Goal: Find specific page/section: Find specific page/section

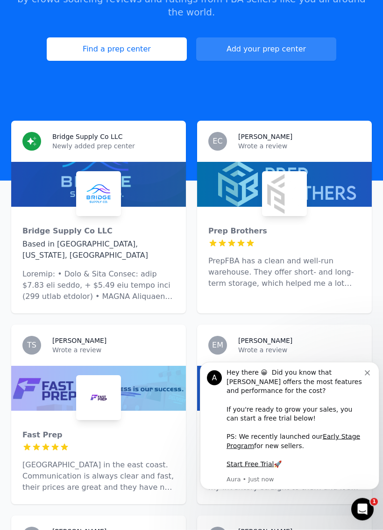
scroll to position [168, 0]
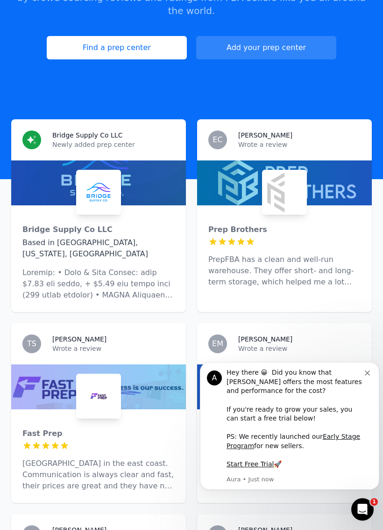
click at [85, 37] on link "Find a prep center" at bounding box center [117, 47] width 140 height 23
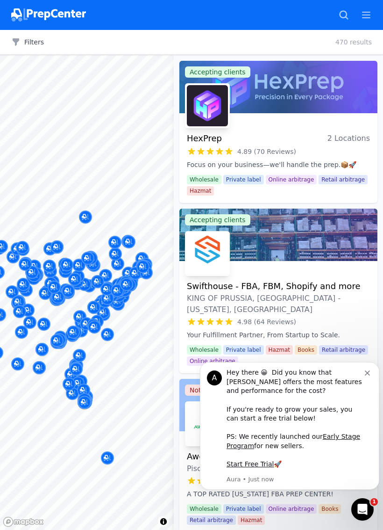
click at [370, 375] on button "Dismiss notification" at bounding box center [368, 371] width 7 height 7
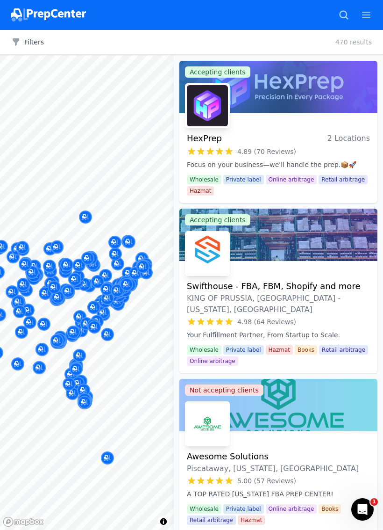
click at [122, 270] on div "Map marker" at bounding box center [128, 272] width 13 height 13
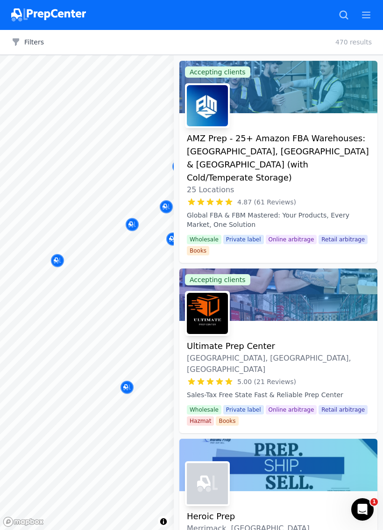
click at [58, 254] on div "Map marker" at bounding box center [57, 260] width 13 height 13
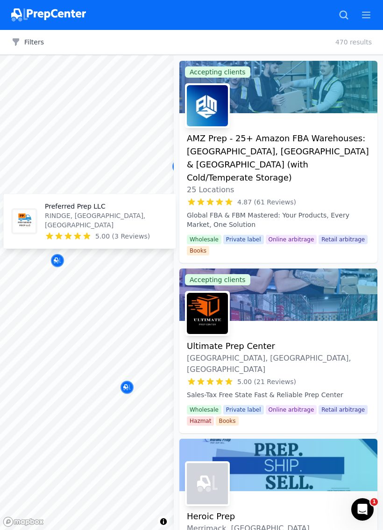
click at [61, 223] on p "RINDGE, [GEOGRAPHIC_DATA], [GEOGRAPHIC_DATA]" at bounding box center [106, 220] width 123 height 19
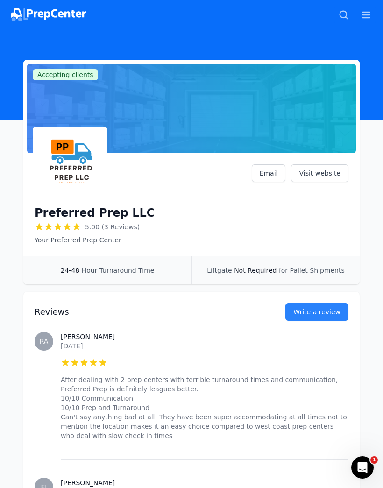
click at [324, 170] on link "Visit website" at bounding box center [319, 174] width 57 height 18
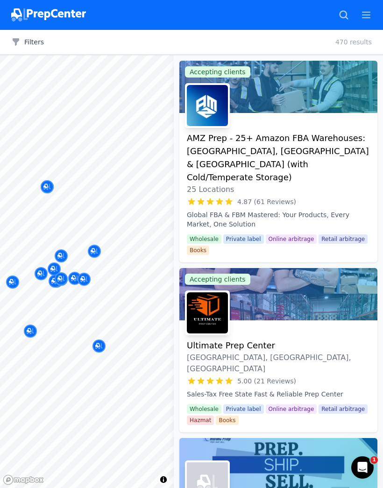
click at [43, 184] on div "Map marker" at bounding box center [47, 186] width 13 height 13
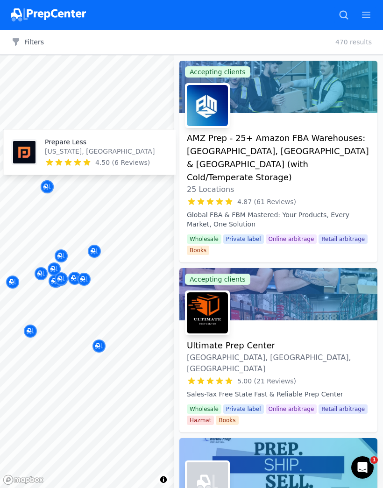
click at [62, 149] on p "[US_STATE], [GEOGRAPHIC_DATA]" at bounding box center [100, 151] width 110 height 9
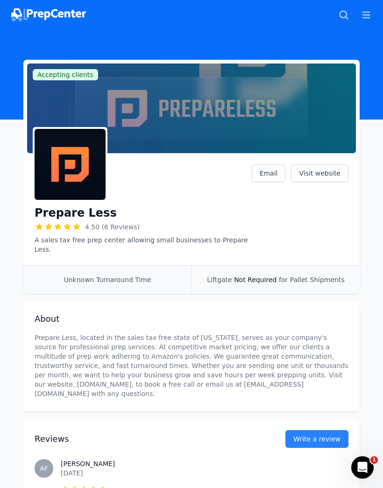
click at [316, 172] on link "Visit website" at bounding box center [319, 174] width 57 height 18
